Goal: Task Accomplishment & Management: Manage account settings

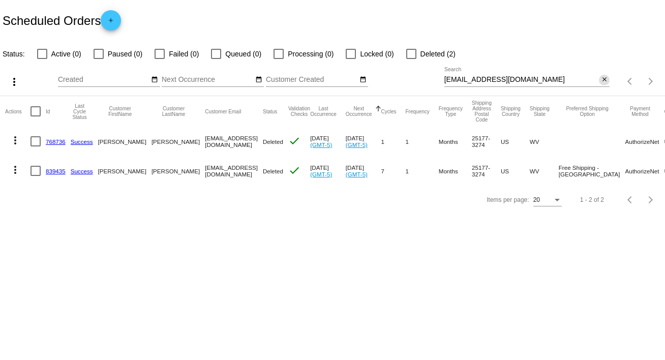
click at [606, 79] on mat-icon "close" at bounding box center [604, 80] width 7 height 8
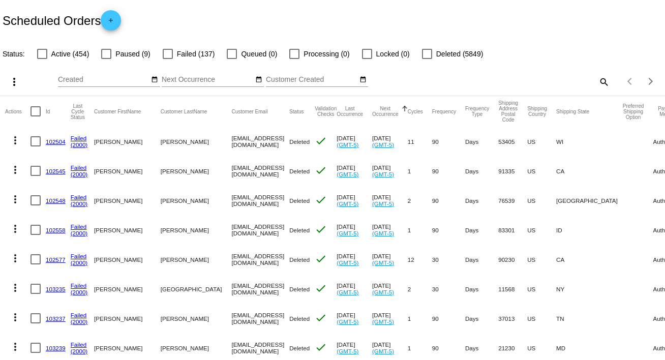
click at [597, 80] on mat-icon "search" at bounding box center [603, 82] width 12 height 16
click at [594, 80] on input "Search" at bounding box center [527, 80] width 166 height 8
paste input "[EMAIL_ADDRESS][DOMAIN_NAME]"
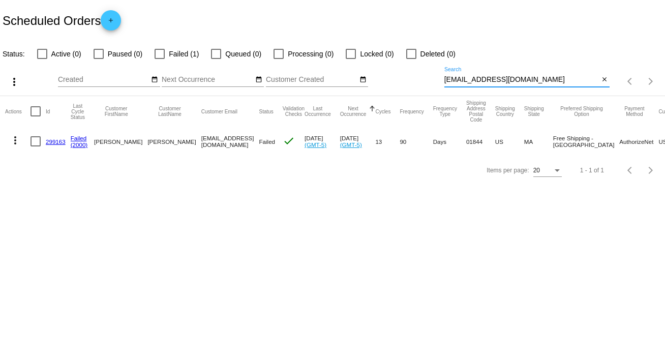
type input "[EMAIL_ADDRESS][DOMAIN_NAME]"
click at [18, 141] on mat-icon "more_vert" at bounding box center [15, 140] width 12 height 12
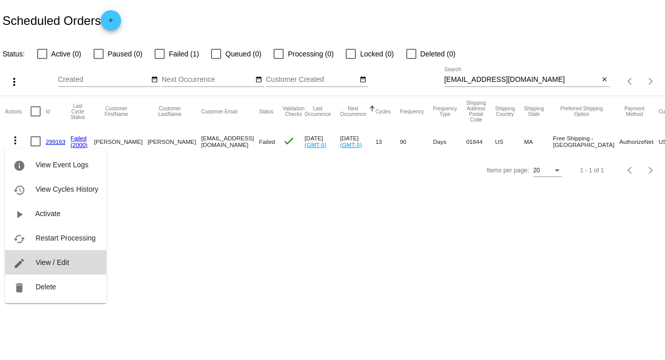
click at [54, 268] on button "edit View / Edit" at bounding box center [55, 262] width 101 height 24
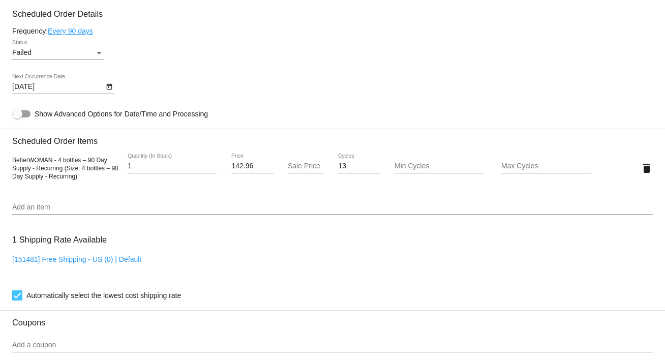
scroll to position [635, 0]
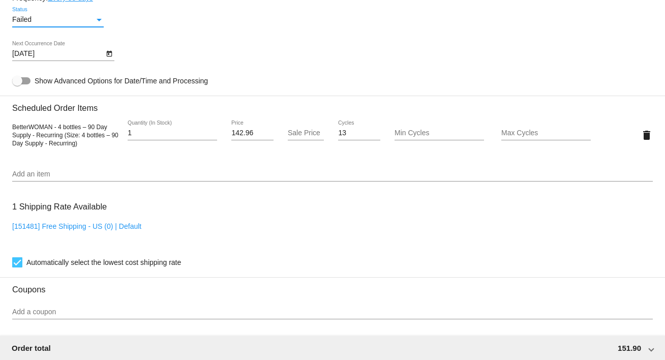
click at [94, 22] on div "Failed" at bounding box center [53, 20] width 82 height 8
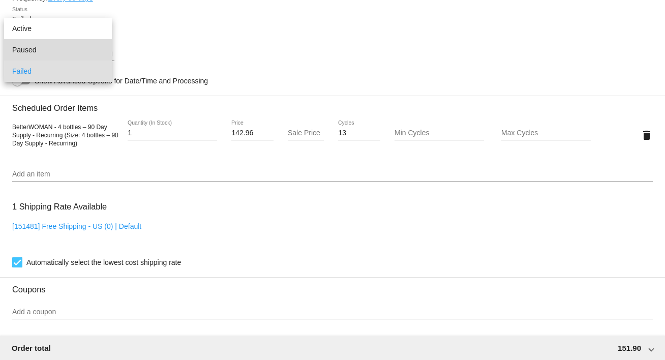
click at [87, 55] on span "Paused" at bounding box center [58, 49] width 92 height 21
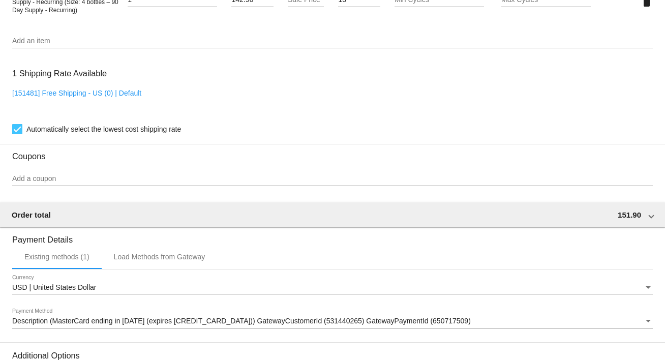
scroll to position [897, 0]
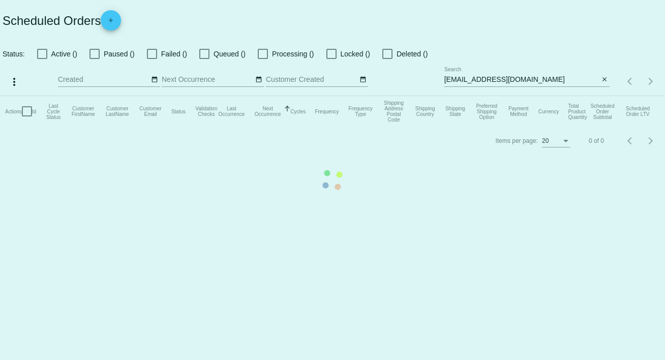
checkbox input "false"
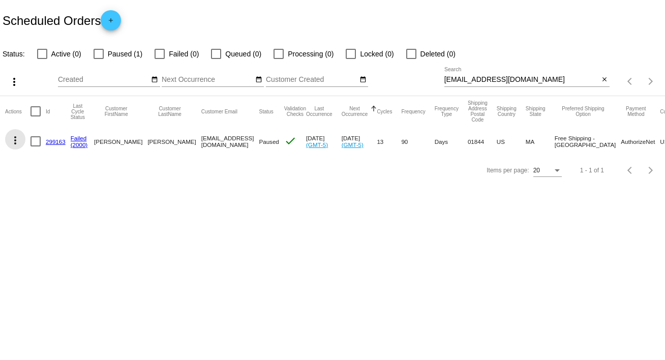
click at [15, 140] on mat-icon "more_vert" at bounding box center [15, 140] width 12 height 12
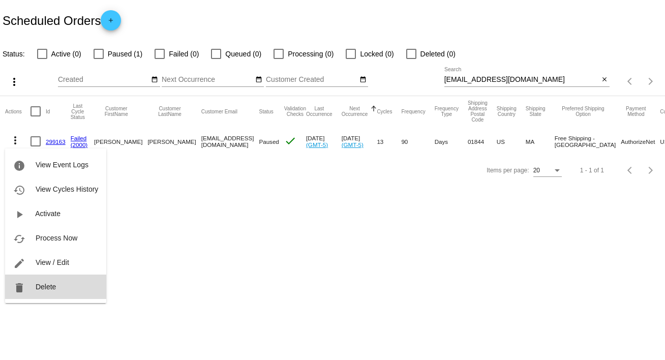
click at [56, 287] on button "delete Delete" at bounding box center [55, 287] width 101 height 24
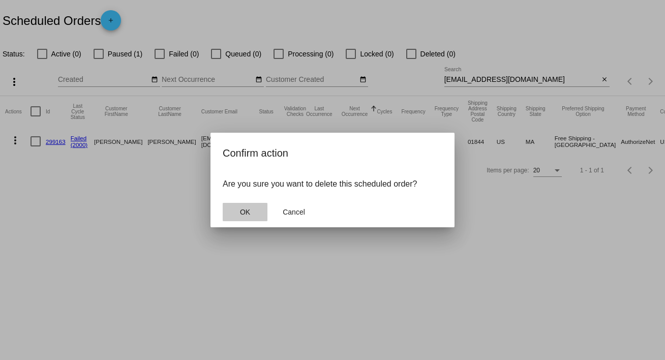
click at [252, 208] on button "OK" at bounding box center [245, 212] width 45 height 18
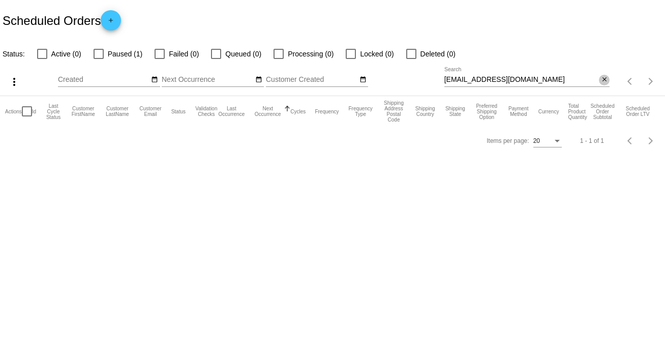
click at [607, 79] on mat-icon "close" at bounding box center [604, 80] width 7 height 8
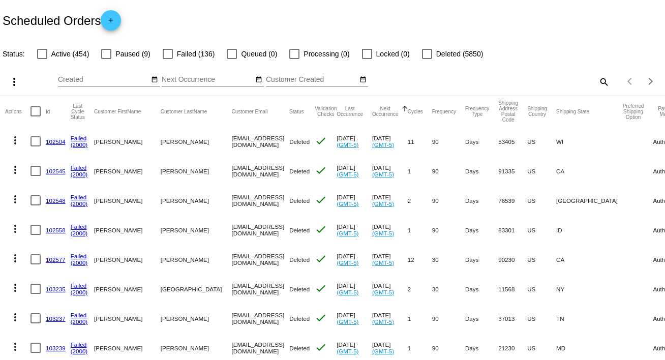
click at [598, 80] on mat-icon "search" at bounding box center [603, 82] width 12 height 16
click at [598, 80] on input "Search" at bounding box center [527, 80] width 166 height 8
paste input "[EMAIL_ADDRESS][DOMAIN_NAME]"
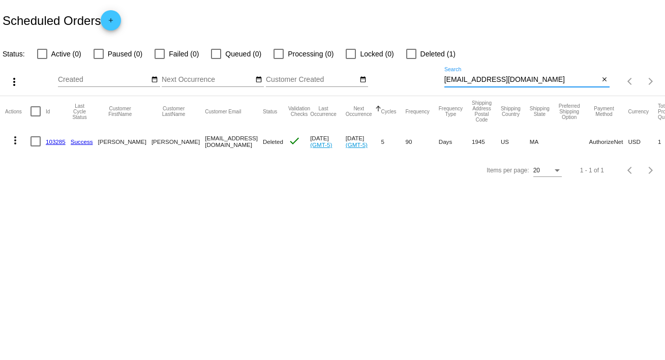
type input "[EMAIL_ADDRESS][DOMAIN_NAME]"
